Goal: Task Accomplishment & Management: Use online tool/utility

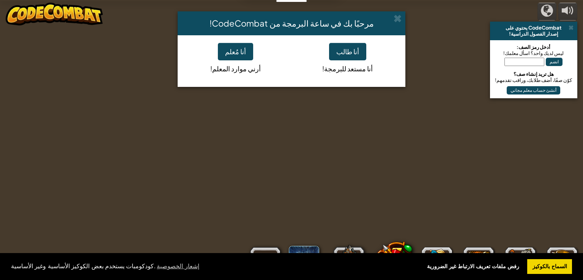
select select "ar"
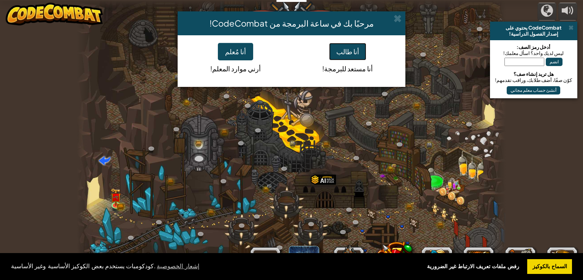
click at [358, 50] on button "أنا طالب" at bounding box center [347, 51] width 37 height 17
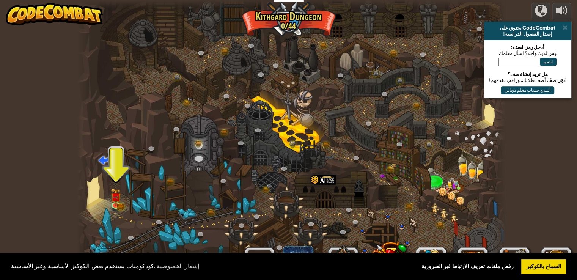
click at [338, 183] on div at bounding box center [291, 140] width 429 height 280
drag, startPoint x: 566, startPoint y: 270, endPoint x: 524, endPoint y: 263, distance: 43.6
click at [565, 271] on div "كودكومبات يستخدم بعض الكوكيز الأساسية وغير الأساسية. إشعار الخصوصية رفض ملفات ت…" at bounding box center [288, 266] width 577 height 27
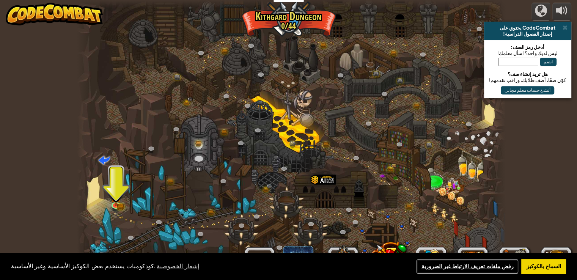
click at [515, 261] on link "رفض ملفات تعريف الارتباط غير الضرورية" at bounding box center [467, 266] width 103 height 15
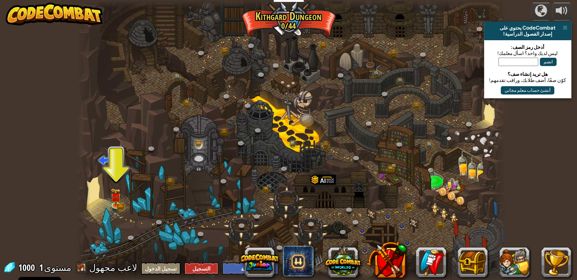
click at [555, 262] on link "السماح بالكوكيز" at bounding box center [544, 266] width 45 height 15
click at [256, 134] on link at bounding box center [259, 131] width 15 height 15
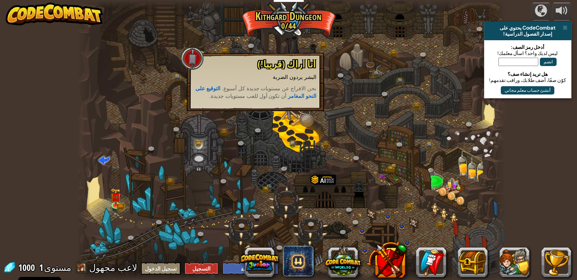
click at [273, 234] on div at bounding box center [291, 140] width 429 height 280
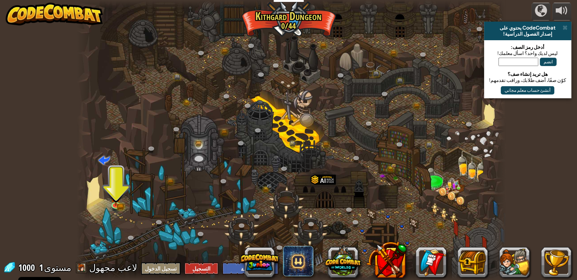
click at [106, 218] on div at bounding box center [291, 140] width 429 height 280
click at [121, 205] on link at bounding box center [116, 204] width 15 height 15
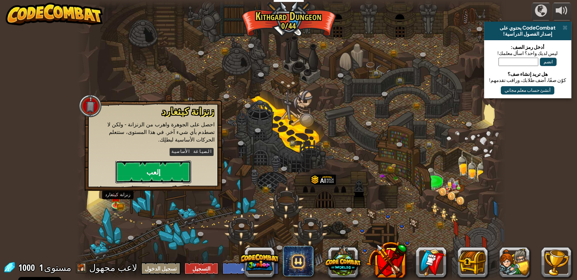
click at [138, 170] on button "إلعب" at bounding box center [153, 172] width 76 height 23
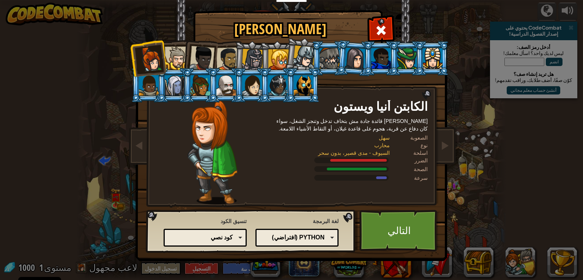
click at [263, 84] on li at bounding box center [277, 85] width 34 height 35
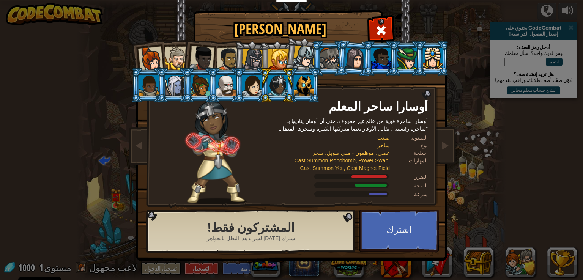
click at [188, 62] on li at bounding box center [199, 56] width 37 height 37
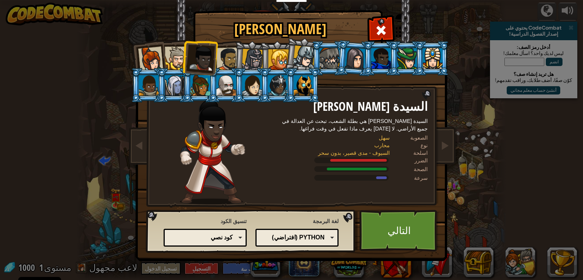
click at [249, 60] on div at bounding box center [253, 60] width 22 height 22
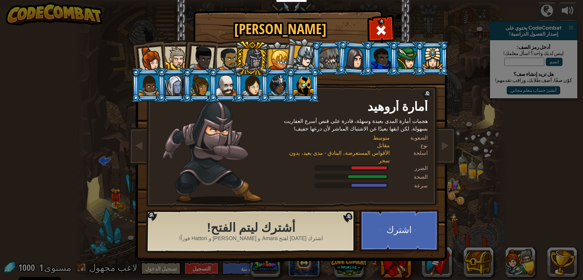
drag, startPoint x: 263, startPoint y: 60, endPoint x: 275, endPoint y: 60, distance: 11.4
click at [275, 41] on ol at bounding box center [291, 41] width 313 height 0
click at [275, 60] on div at bounding box center [278, 59] width 21 height 21
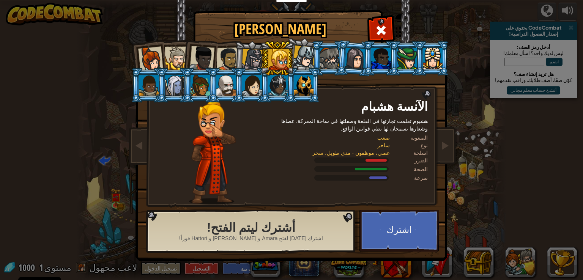
click at [196, 61] on div at bounding box center [201, 58] width 25 height 25
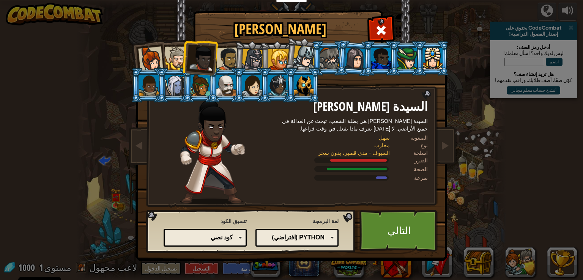
click at [228, 55] on div at bounding box center [228, 59] width 24 height 24
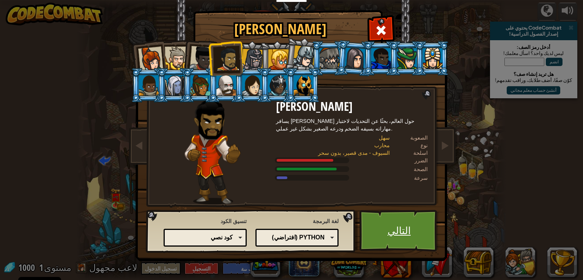
click at [386, 237] on link "التالي" at bounding box center [399, 231] width 79 height 42
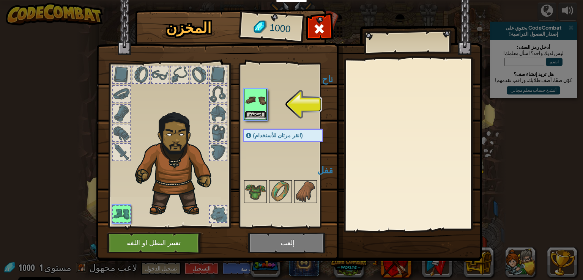
click at [260, 115] on button "استخدم" at bounding box center [255, 115] width 21 height 8
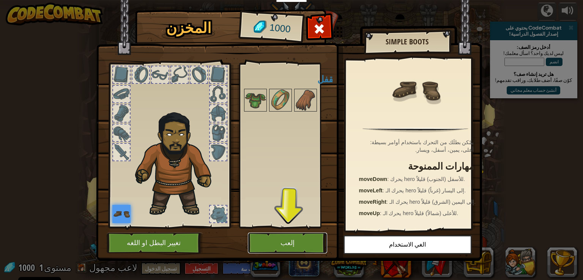
click at [286, 245] on button "إلعب" at bounding box center [287, 243] width 79 height 21
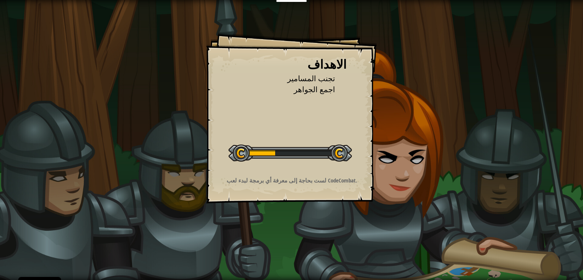
click at [270, 151] on div at bounding box center [290, 153] width 123 height 17
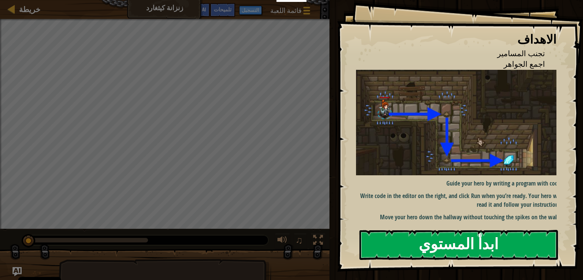
click at [417, 253] on button "ابدأ المستوي" at bounding box center [459, 245] width 199 height 30
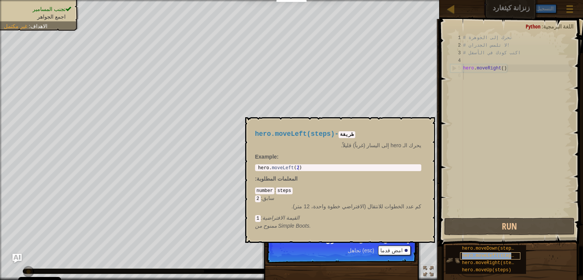
click at [472, 259] on div "hero.moveLeft(steps)" at bounding box center [490, 255] width 60 height 7
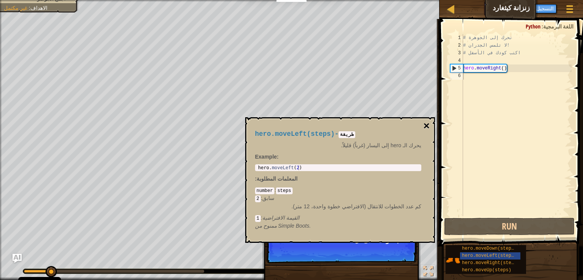
click at [428, 124] on button "×" at bounding box center [426, 126] width 6 height 11
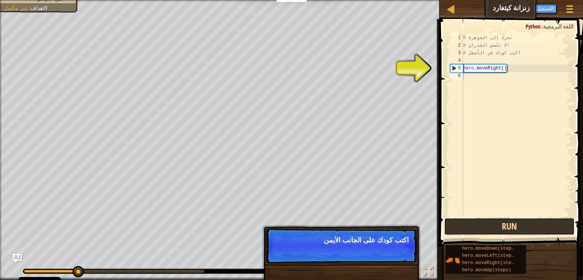
click at [528, 223] on button "Run" at bounding box center [509, 226] width 131 height 17
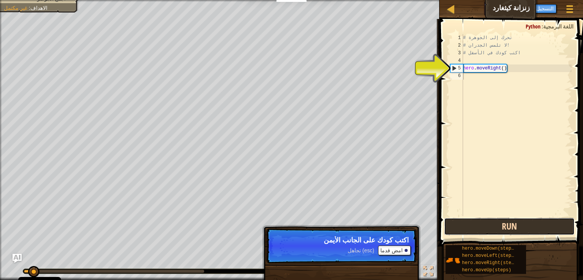
click at [528, 224] on button "Run" at bounding box center [509, 226] width 131 height 17
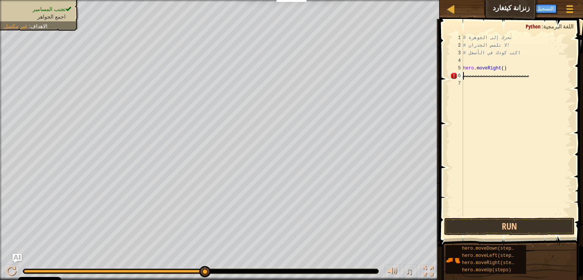
scroll to position [3, 4]
type textarea "صصصصصصصصصصصصصصصصص"
